Goal: Complete application form

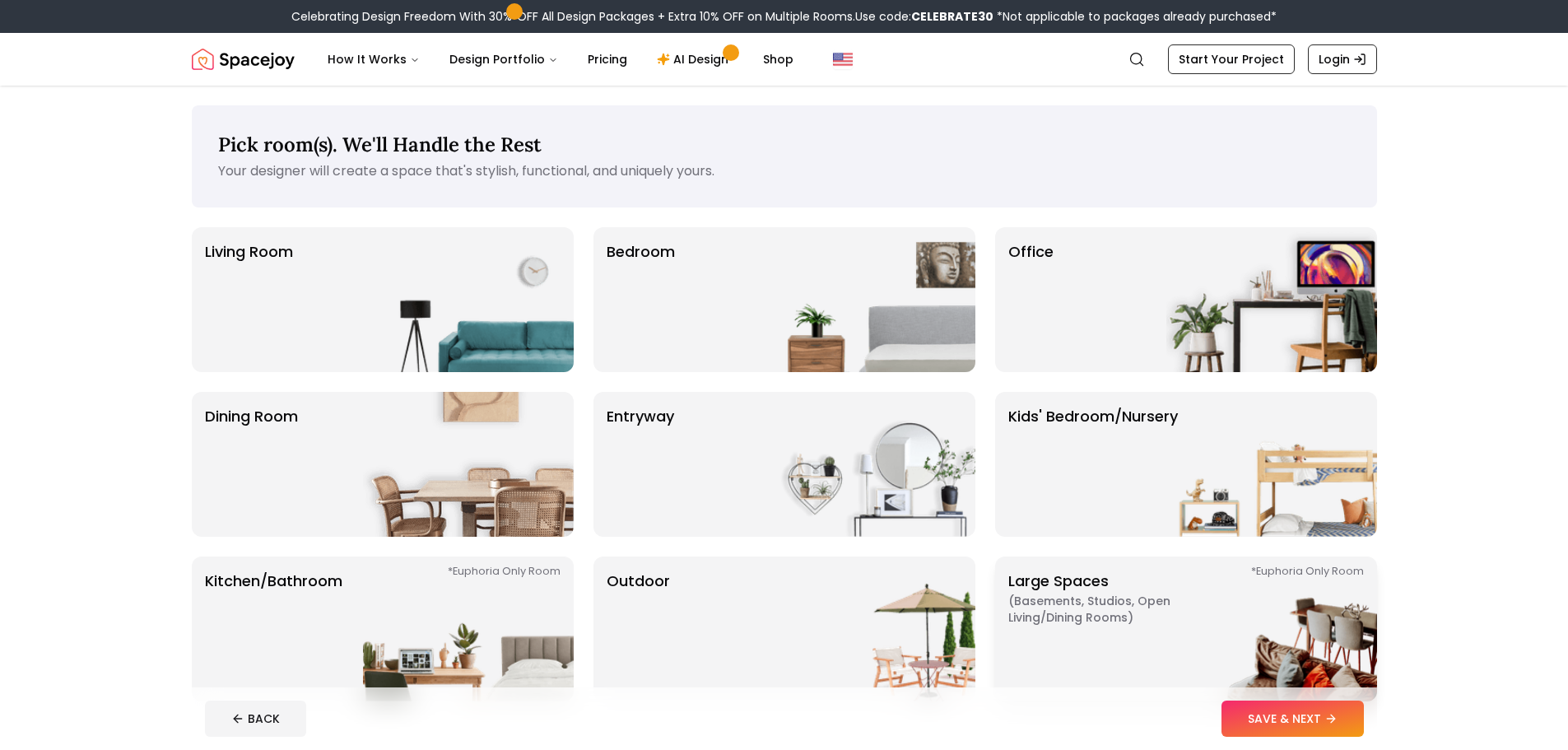
click at [1174, 643] on img at bounding box center [1272, 628] width 211 height 145
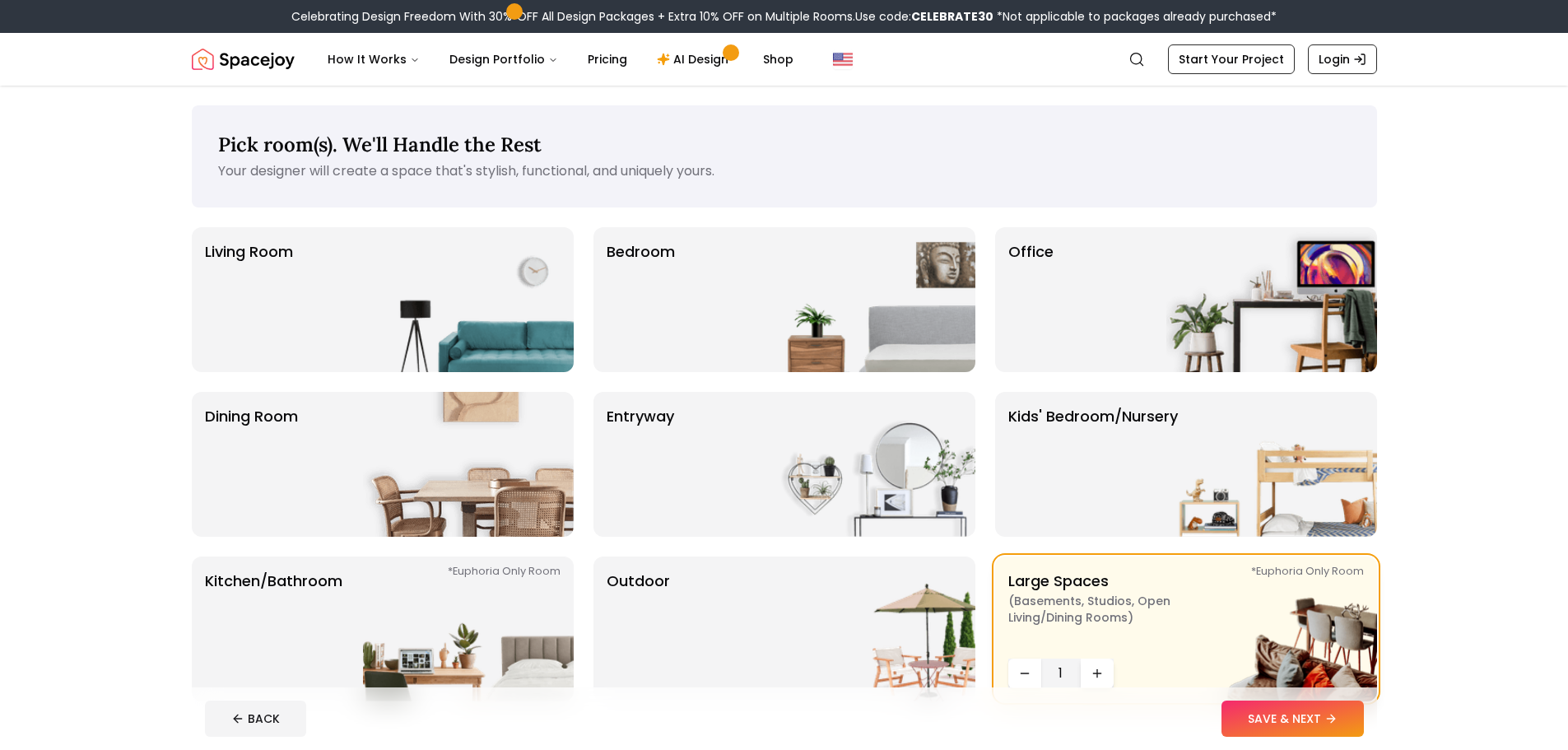
click at [1103, 675] on icon "Increase quantity" at bounding box center [1096, 673] width 13 height 13
click at [1172, 345] on img at bounding box center [1272, 299] width 211 height 145
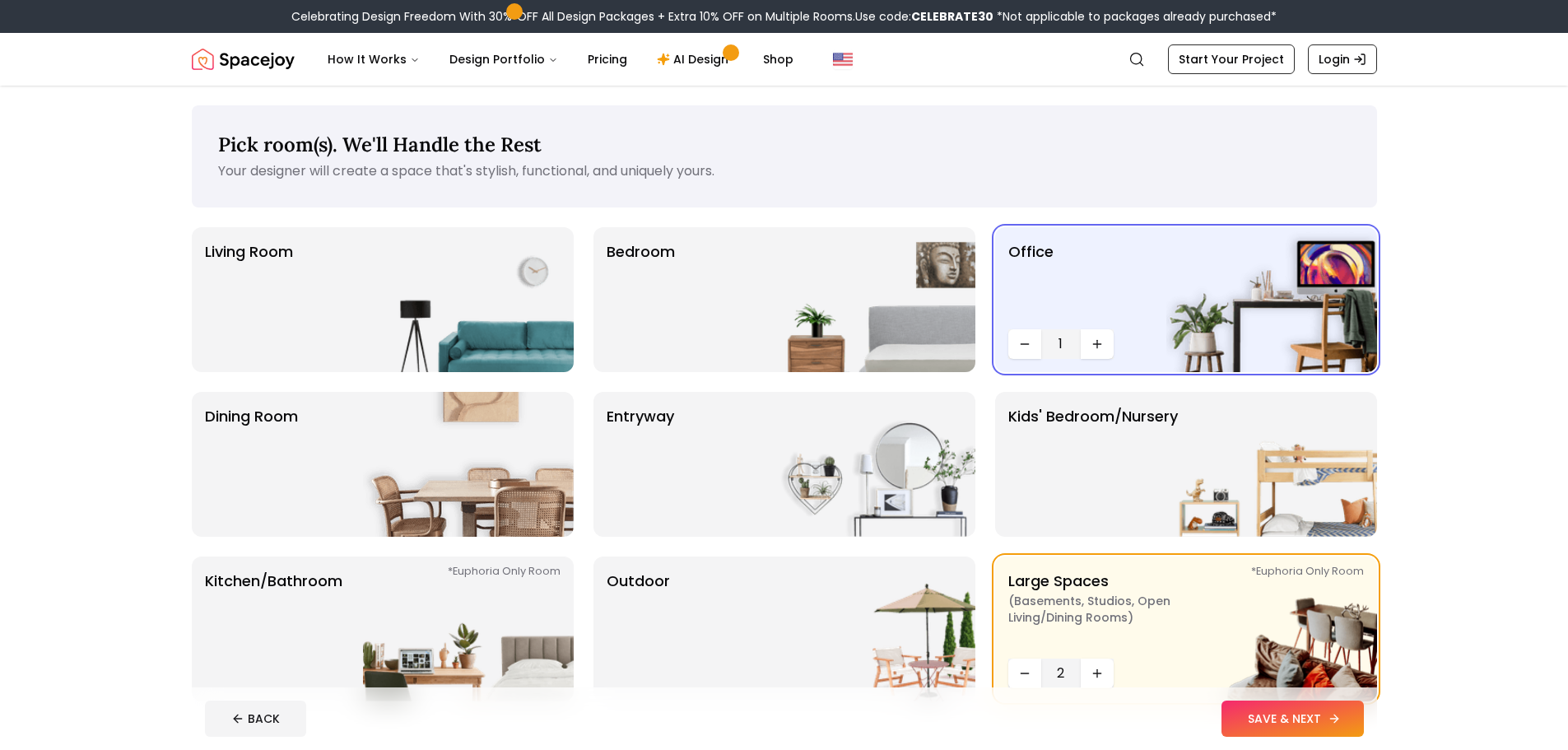
click at [1283, 716] on button "SAVE & NEXT" at bounding box center [1292, 718] width 142 height 36
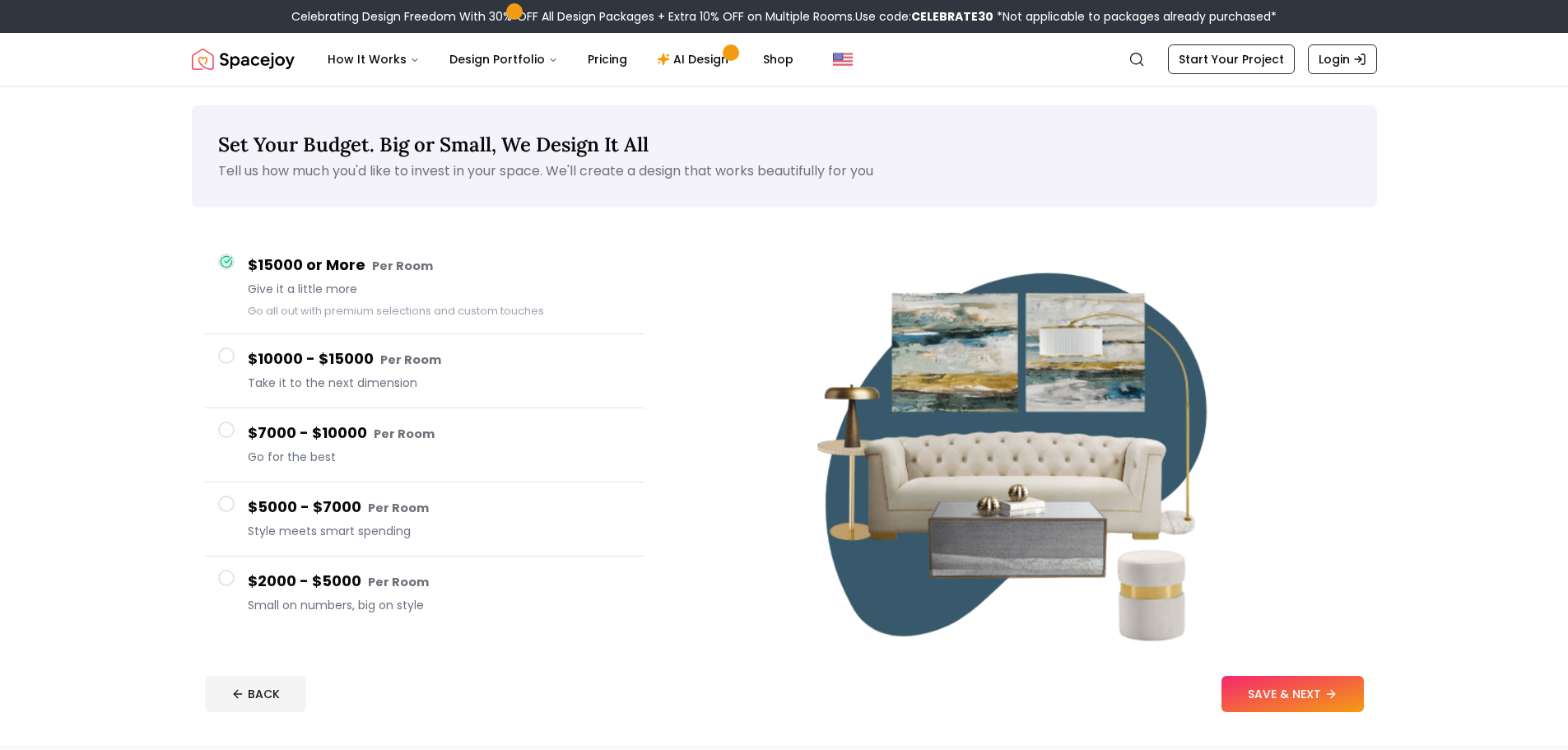
click at [319, 438] on h4 "$7000 - $10000 Per Room" at bounding box center [440, 434] width 384 height 24
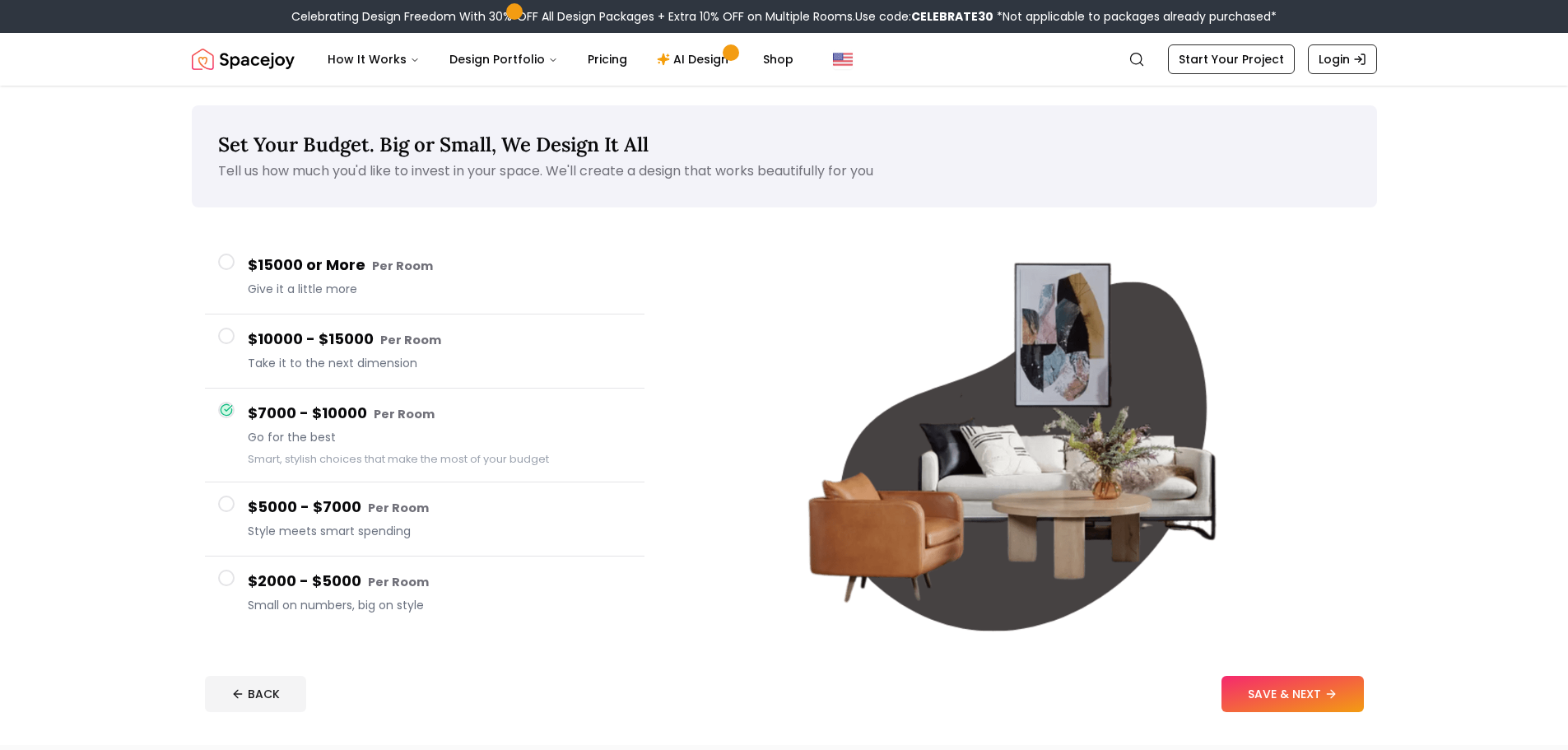
click at [371, 572] on h4 "$2000 - $5000 Per Room" at bounding box center [440, 582] width 384 height 24
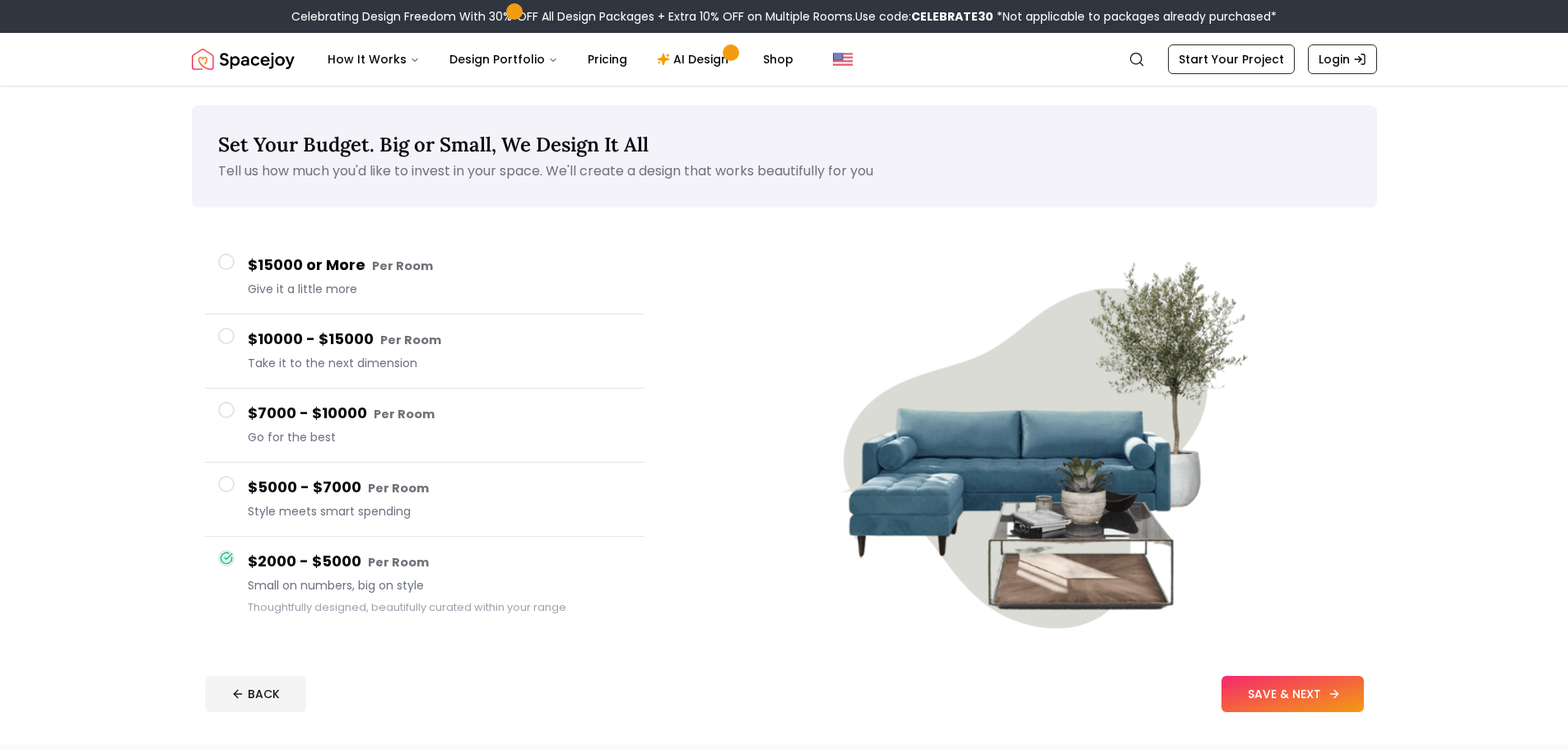
click at [1278, 681] on button "SAVE & NEXT" at bounding box center [1292, 693] width 142 height 36
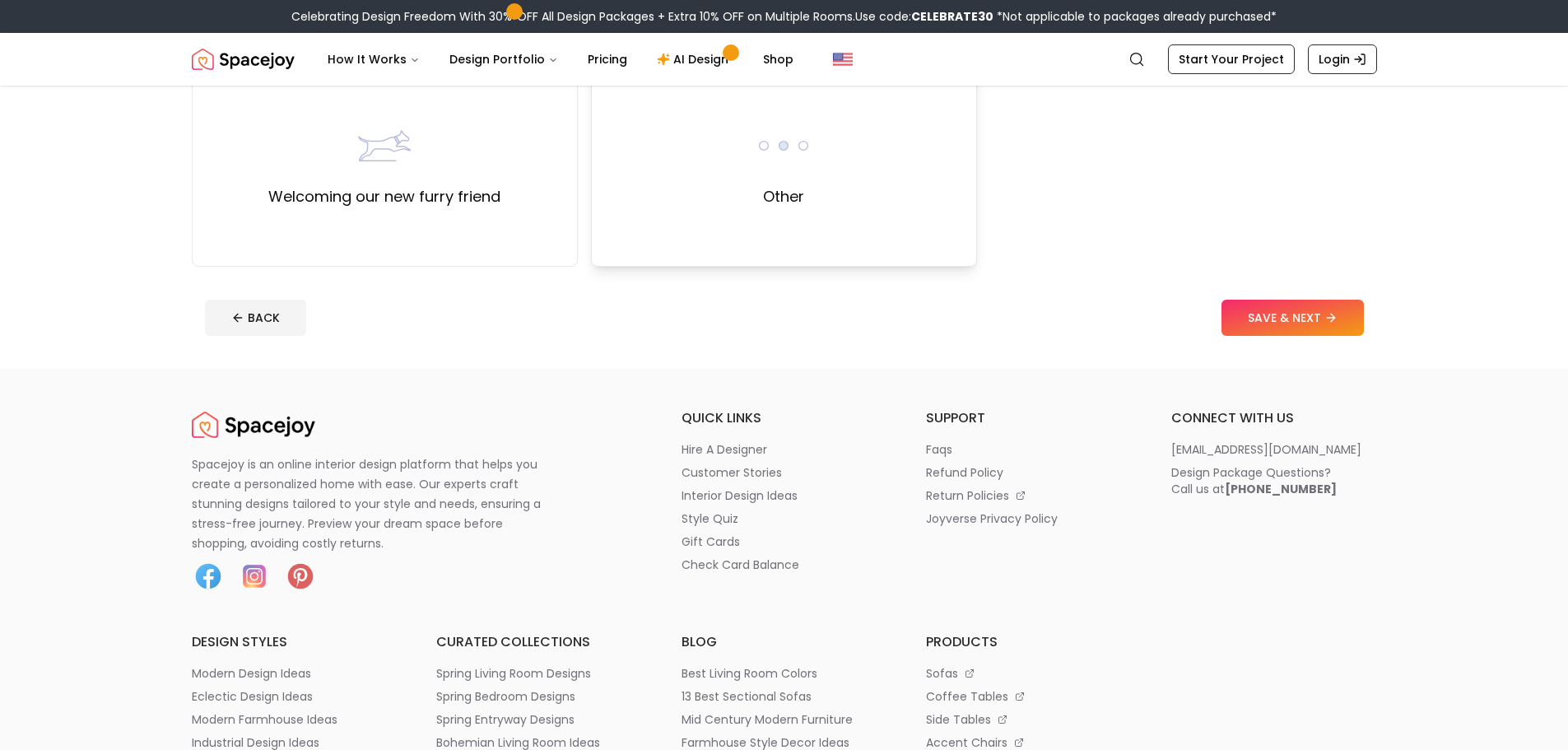
scroll to position [549, 0]
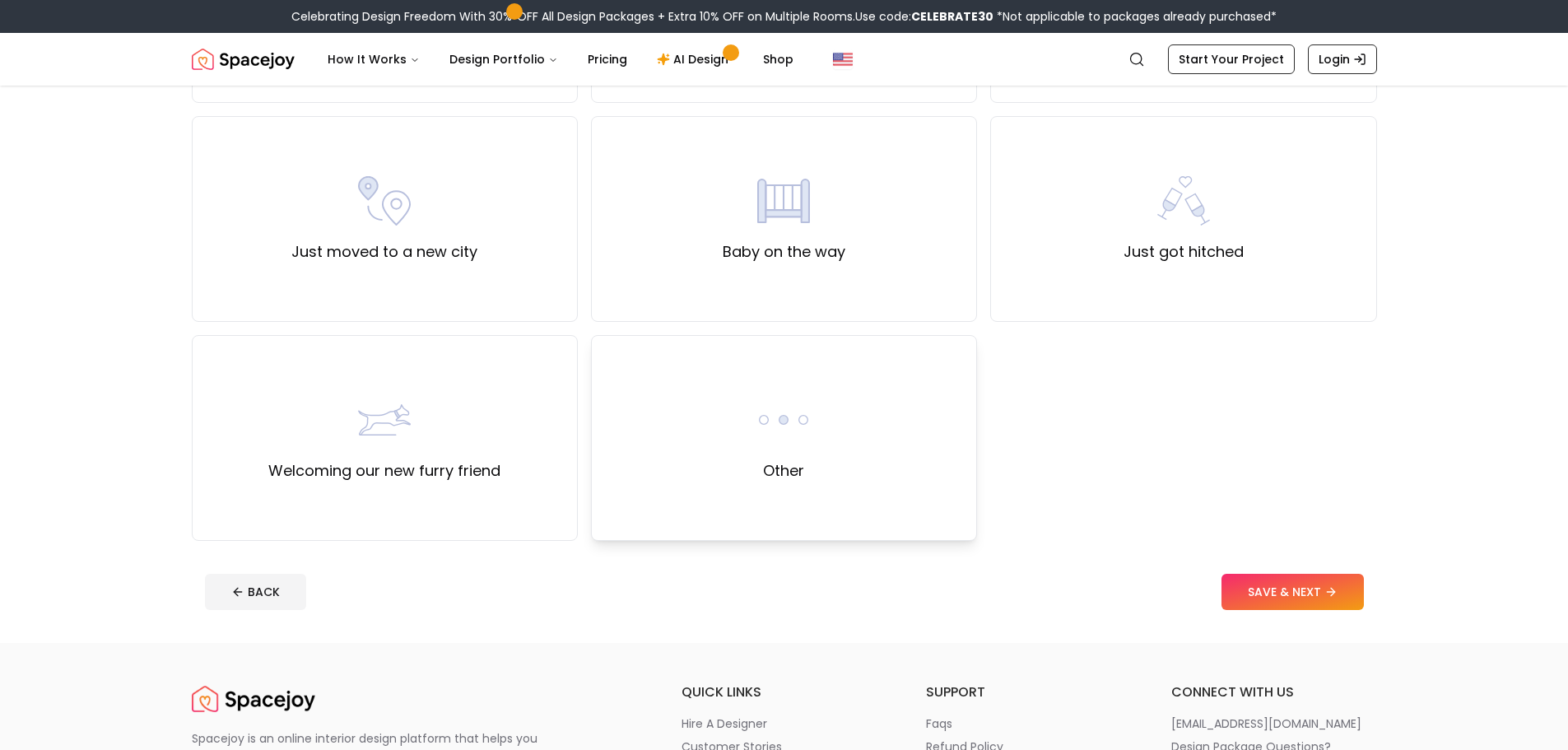
click at [829, 422] on div "Other" at bounding box center [784, 438] width 386 height 206
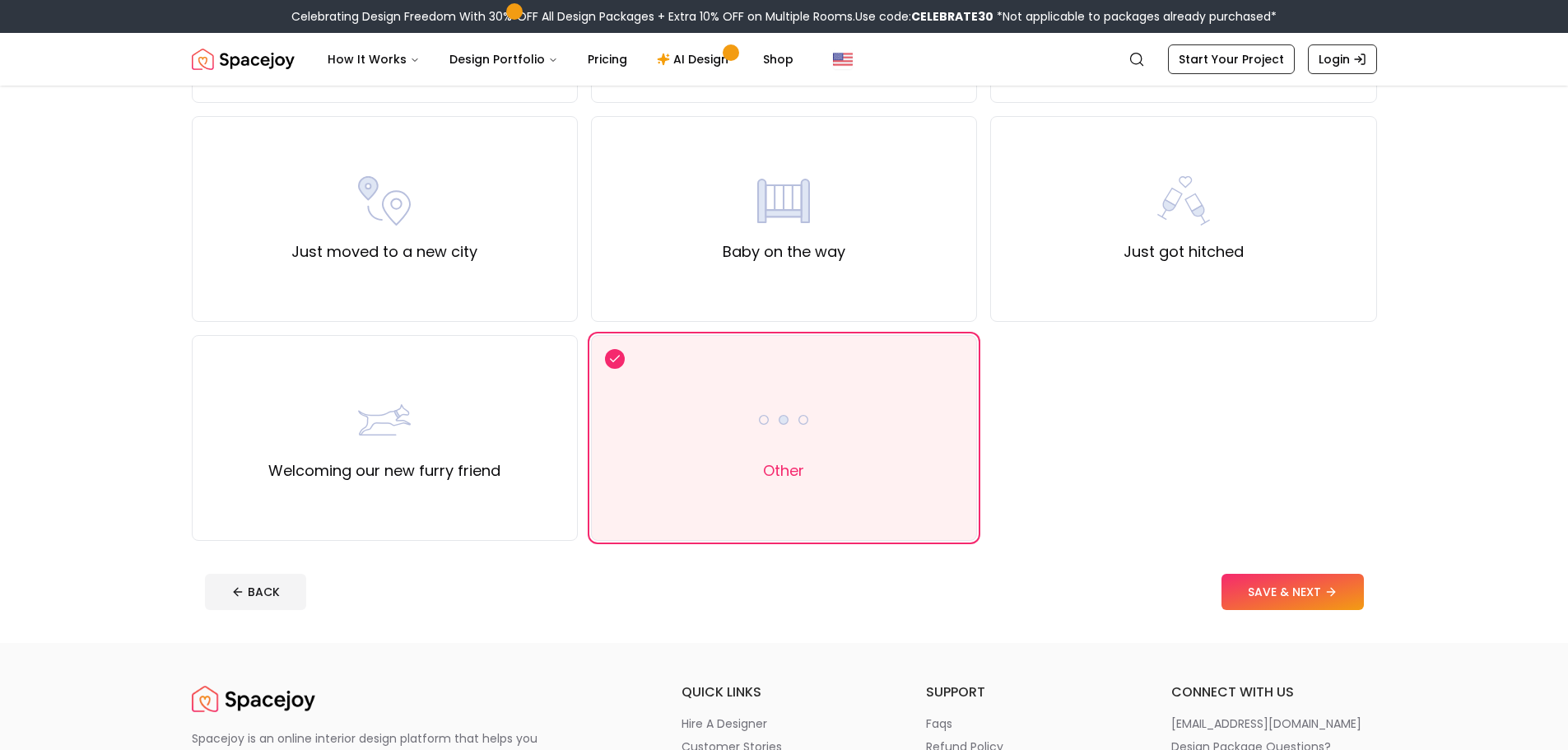
click at [1305, 576] on button "SAVE & NEXT" at bounding box center [1292, 591] width 142 height 36
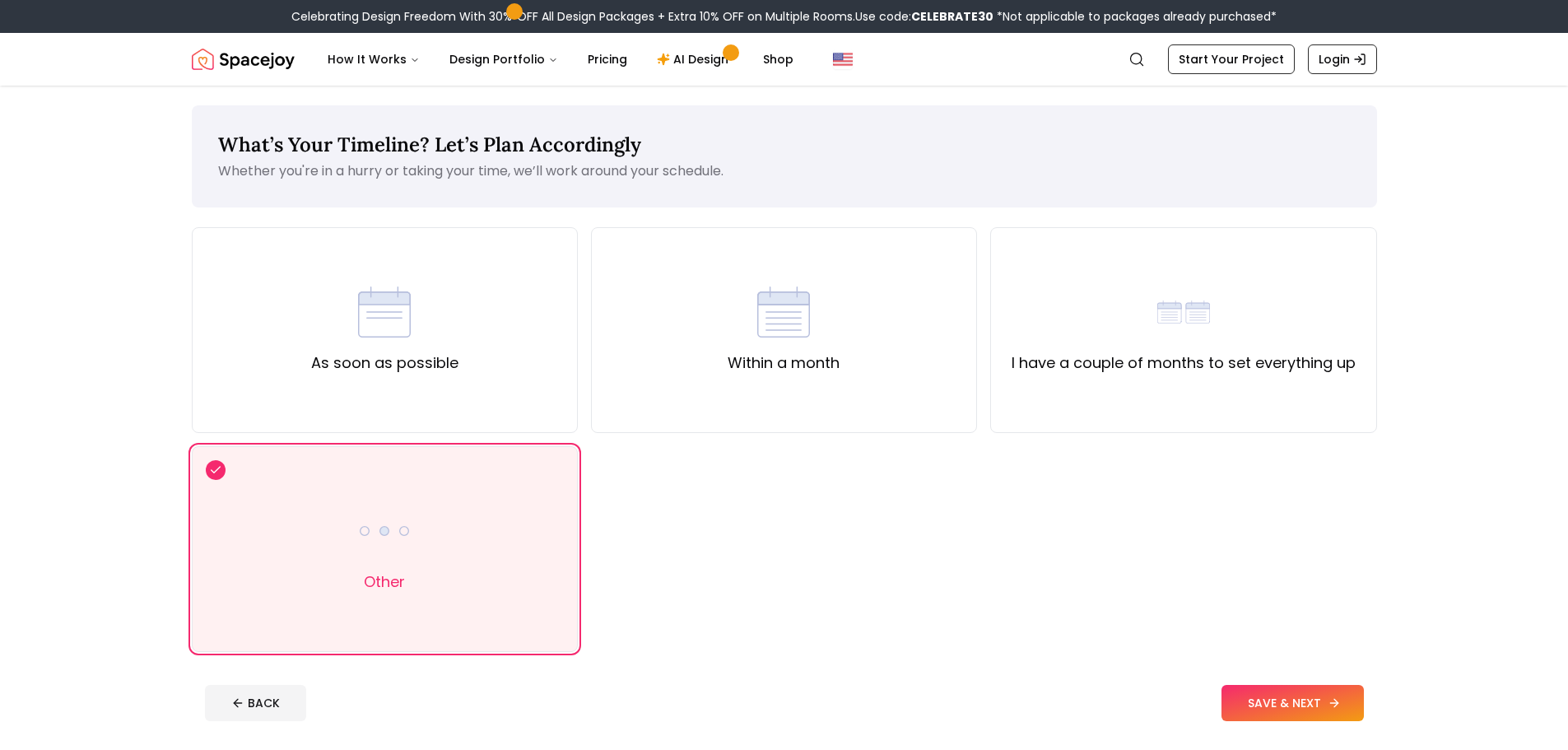
click at [1286, 705] on button "SAVE & NEXT" at bounding box center [1292, 703] width 142 height 36
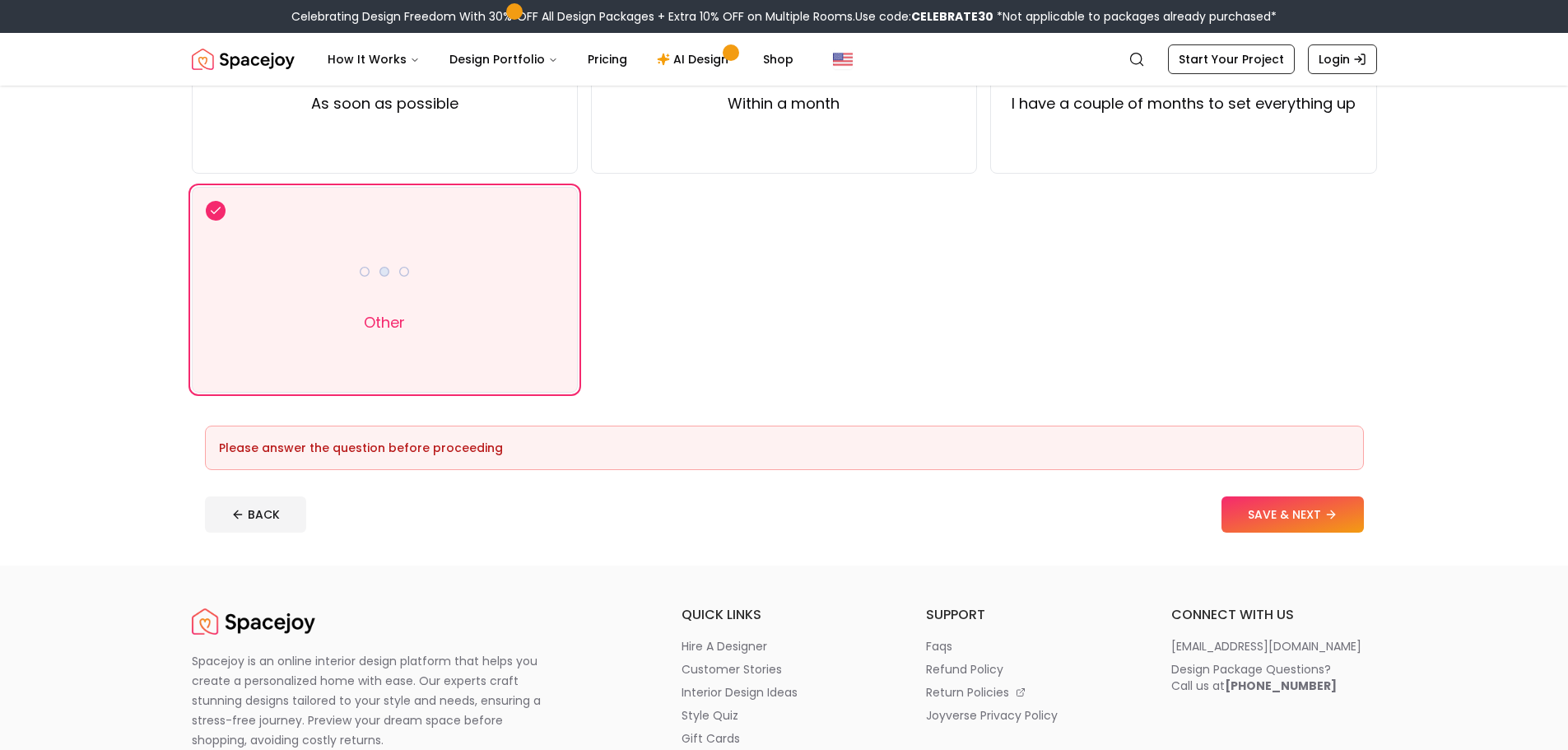
scroll to position [274, 0]
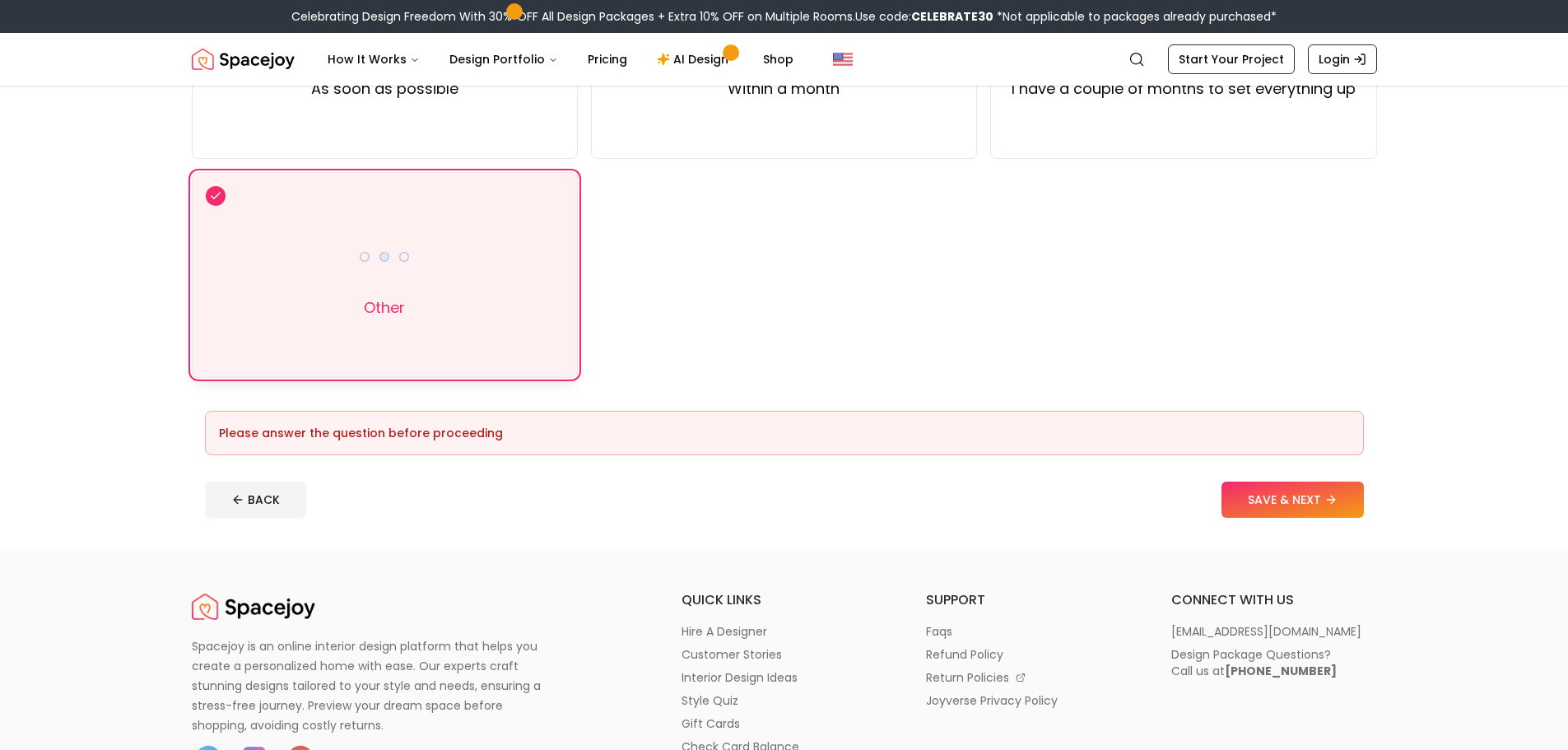
click at [371, 303] on label "Other" at bounding box center [384, 308] width 41 height 23
click at [1317, 509] on button "SAVE & NEXT" at bounding box center [1292, 500] width 142 height 36
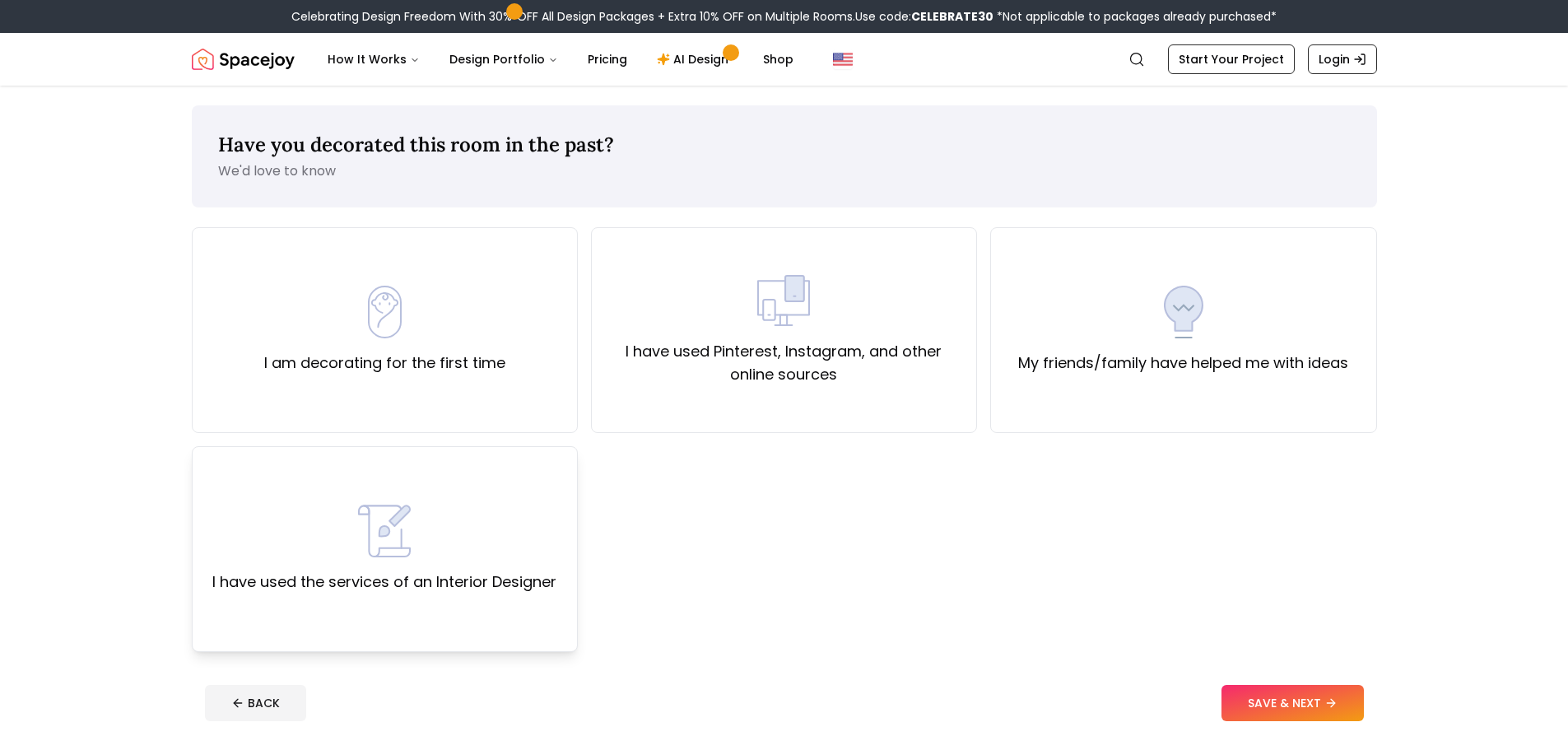
click at [462, 525] on div "I have used the services of an Interior Designer" at bounding box center [384, 549] width 344 height 89
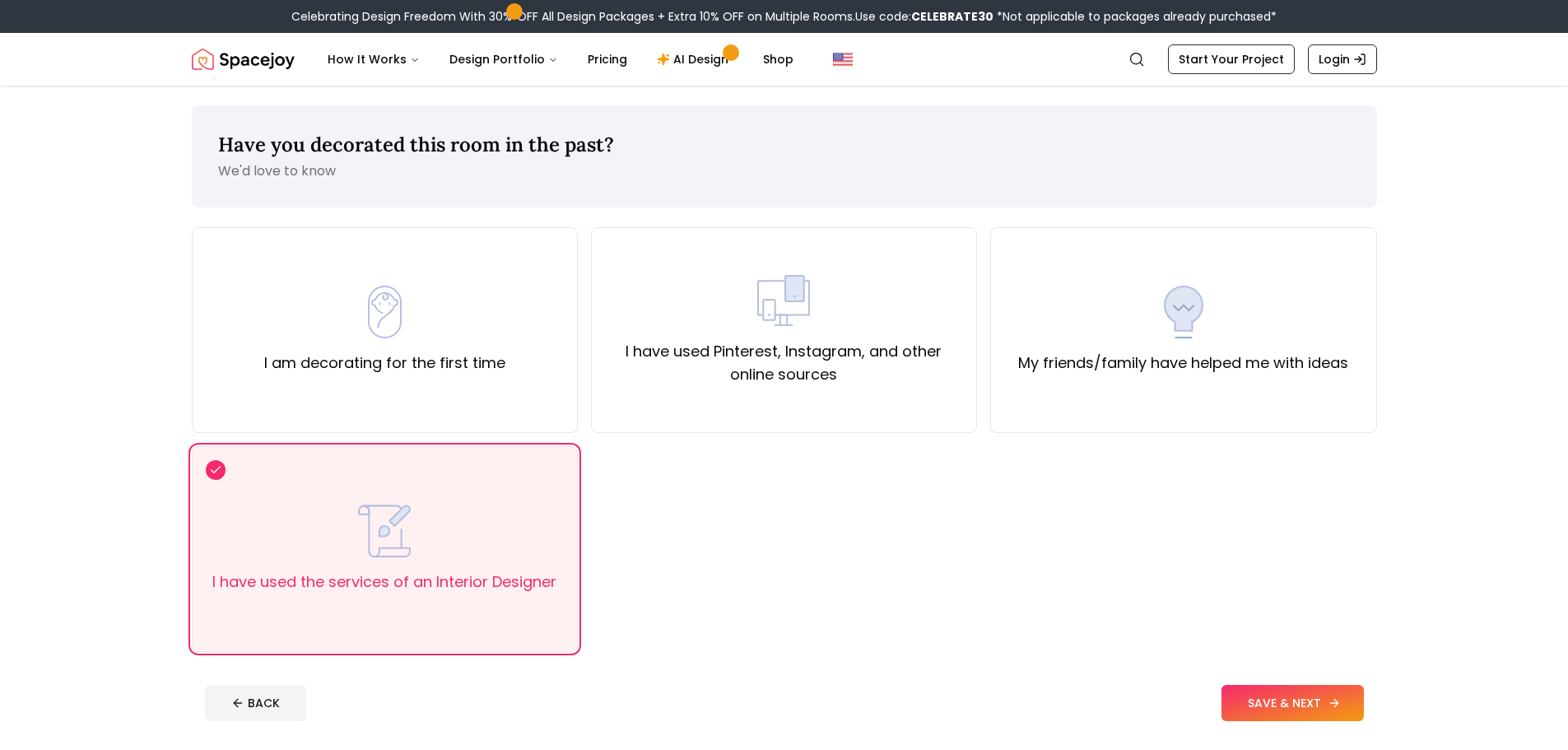
click at [1305, 696] on button "SAVE & NEXT" at bounding box center [1292, 703] width 142 height 36
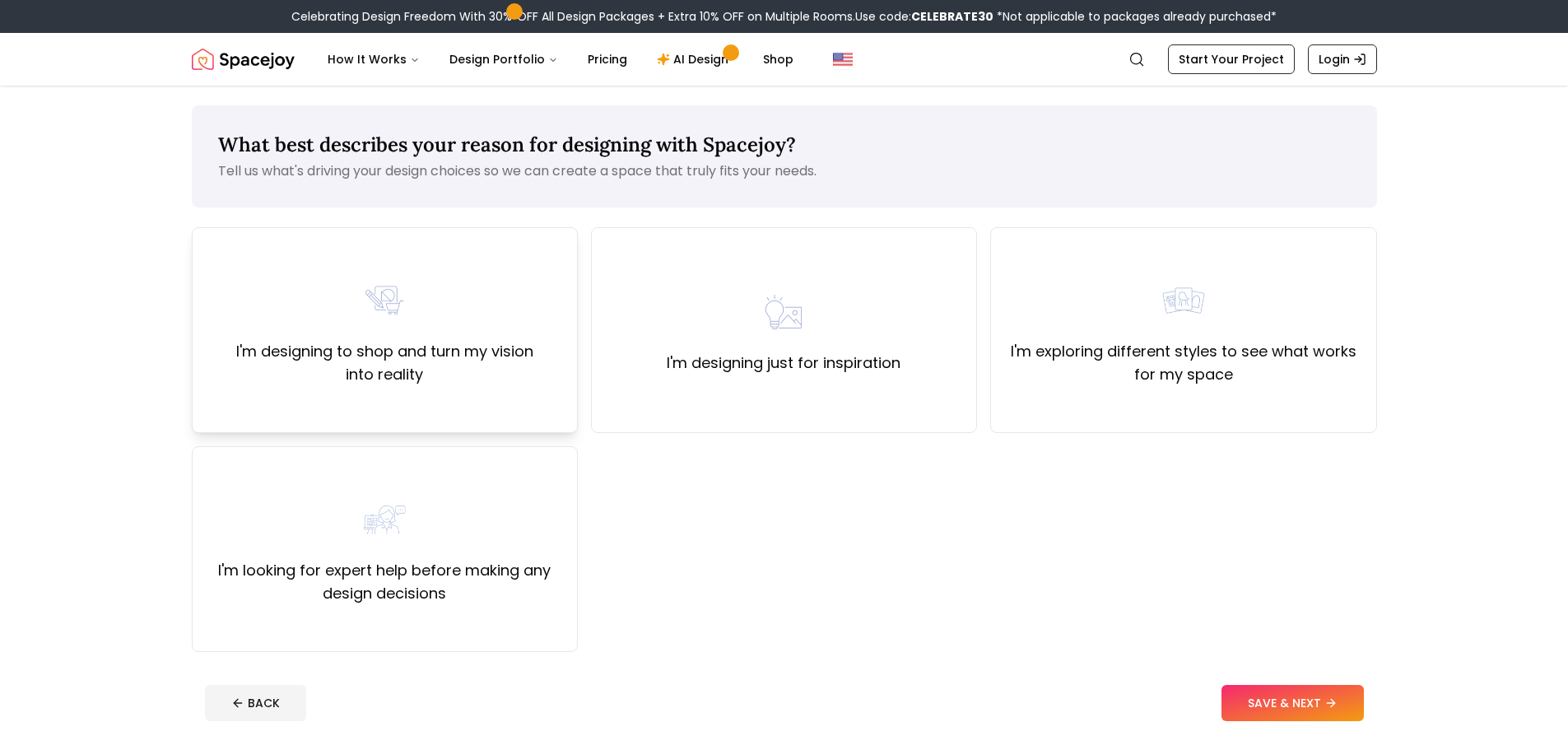
click at [527, 421] on div "I'm designing to shop and turn my vision into reality" at bounding box center [385, 330] width 386 height 206
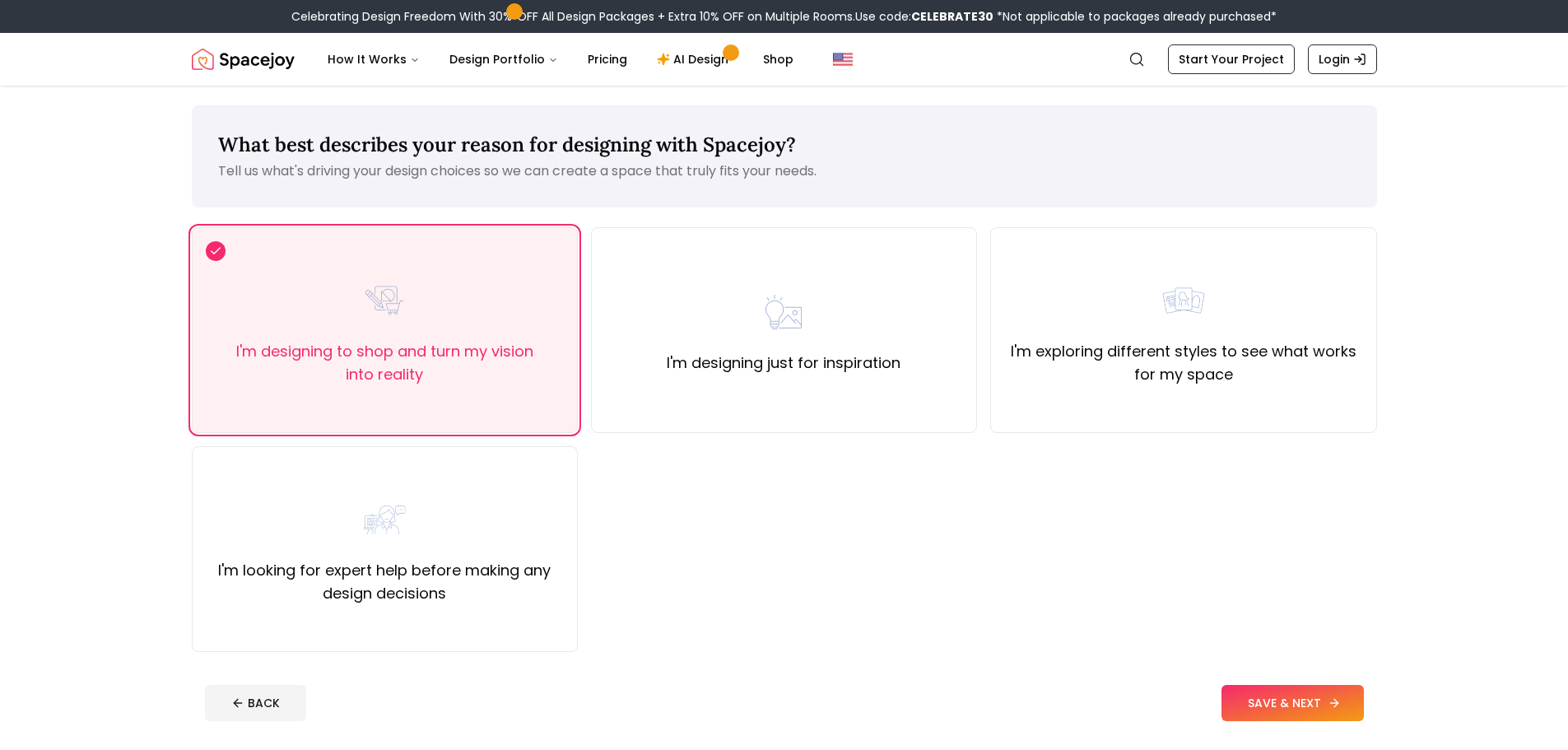
click at [1282, 711] on button "SAVE & NEXT" at bounding box center [1292, 703] width 142 height 36
